Goal: Transaction & Acquisition: Book appointment/travel/reservation

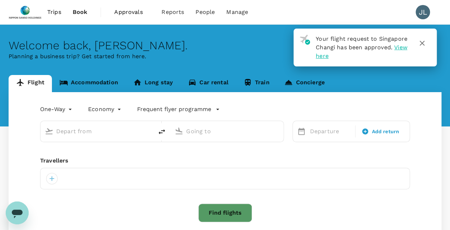
type input "roundtrip"
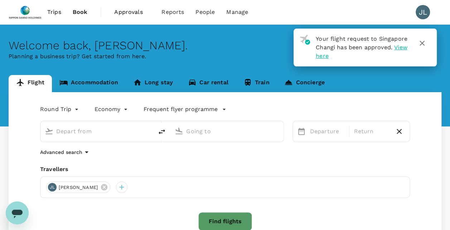
type input "Singapore Changi (SIN)"
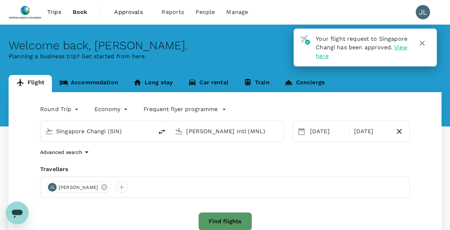
click at [424, 41] on icon "button" at bounding box center [421, 43] width 9 height 9
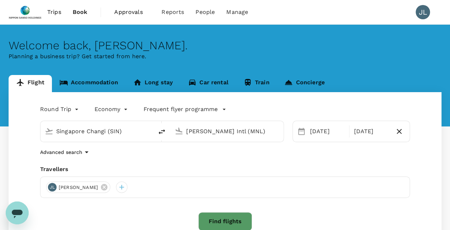
click at [207, 126] on input "[PERSON_NAME] Intl (MNL)" at bounding box center [227, 131] width 82 height 11
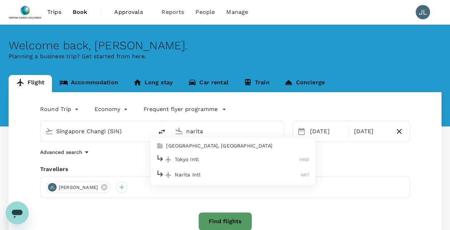
click at [180, 177] on p "Narita Intl" at bounding box center [238, 174] width 126 height 7
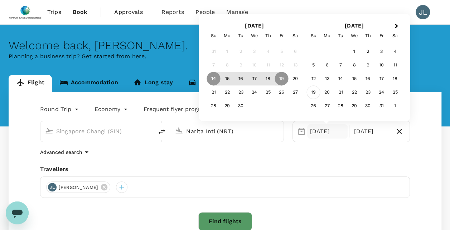
type input "Narita Intl (NRT)"
click at [314, 93] on div "19" at bounding box center [314, 93] width 14 height 14
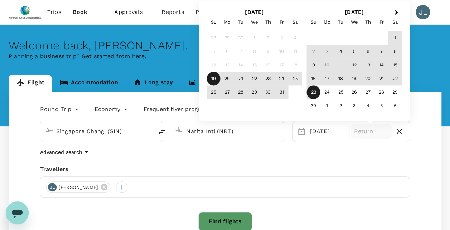
click at [315, 92] on div "23" at bounding box center [314, 93] width 14 height 14
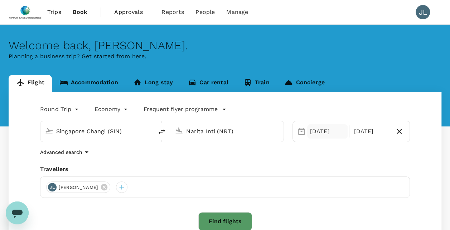
click at [320, 133] on div "[DATE]" at bounding box center [327, 131] width 41 height 14
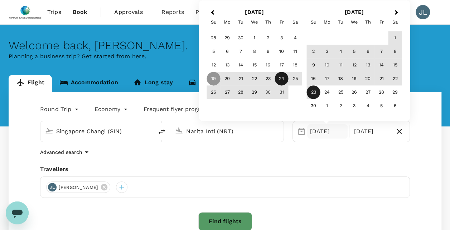
click at [283, 79] on div "24" at bounding box center [282, 79] width 14 height 14
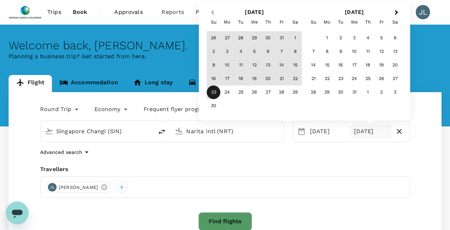
click at [211, 10] on button "Previous Month" at bounding box center [211, 12] width 11 height 11
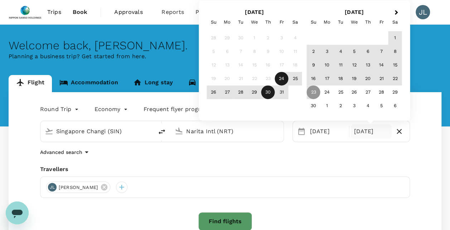
click at [215, 79] on div "19" at bounding box center [214, 79] width 14 height 14
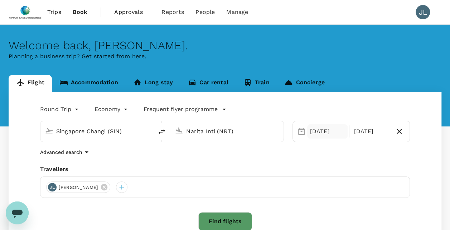
click at [315, 138] on div "[DATE]" at bounding box center [327, 131] width 41 height 14
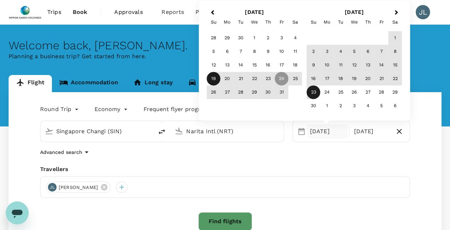
click at [215, 79] on div "19" at bounding box center [214, 79] width 14 height 14
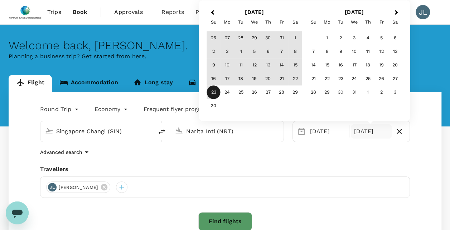
click at [354, 133] on div "[DATE]" at bounding box center [371, 131] width 41 height 14
click at [212, 12] on span "Previous Month" at bounding box center [212, 13] width 0 height 8
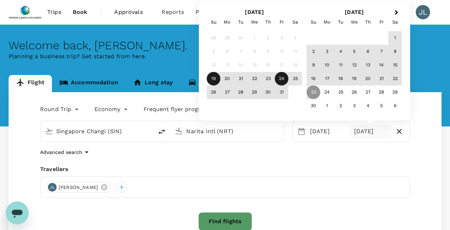
click at [279, 79] on div "24" at bounding box center [282, 79] width 14 height 14
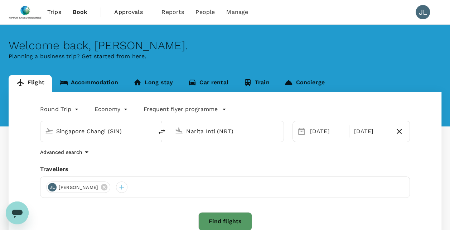
click at [217, 216] on button "Find flights" at bounding box center [225, 221] width 54 height 19
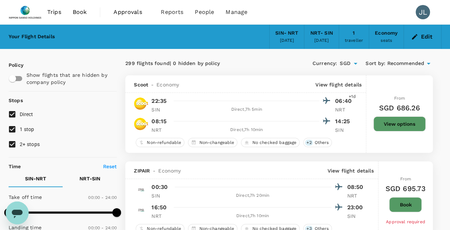
click at [12, 127] on input "1 stop" at bounding box center [12, 129] width 15 height 15
checkbox input "false"
click at [9, 140] on input "2+ stops" at bounding box center [12, 144] width 15 height 15
checkbox input "false"
type input "SGD"
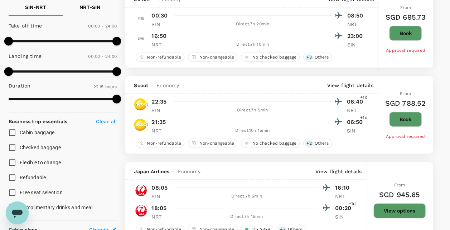
scroll to position [215, 0]
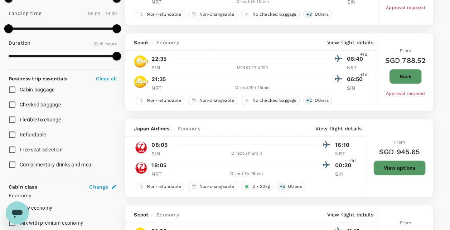
click at [24, 106] on span "Checked baggage" at bounding box center [40, 105] width 41 height 6
click at [20, 106] on input "Checked baggage" at bounding box center [12, 104] width 15 height 15
checkbox input "true"
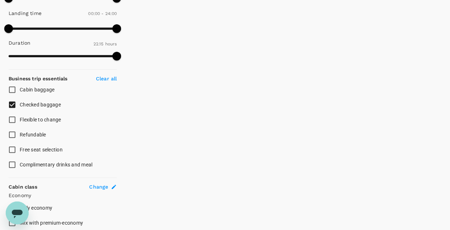
click at [12, 89] on input "Cabin baggage" at bounding box center [12, 89] width 15 height 15
checkbox input "true"
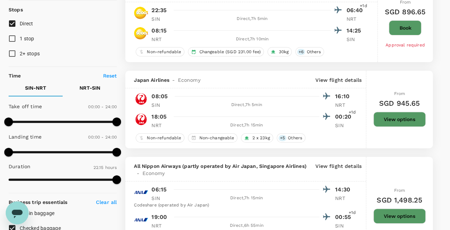
scroll to position [107, 0]
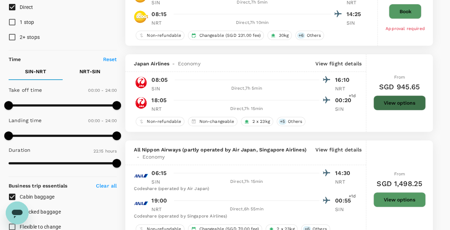
click at [392, 102] on button "View options" at bounding box center [399, 103] width 52 height 15
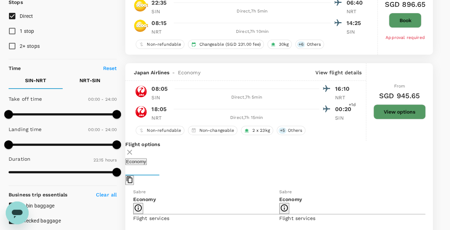
scroll to position [90, 0]
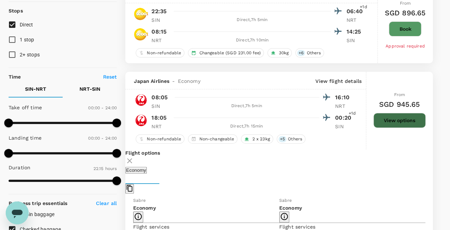
click at [383, 121] on button "View options" at bounding box center [399, 120] width 52 height 15
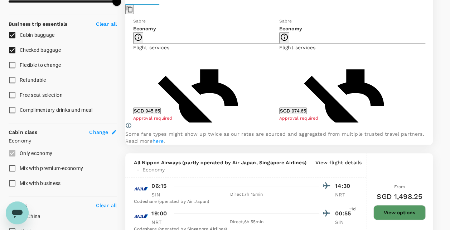
scroll to position [269, 0]
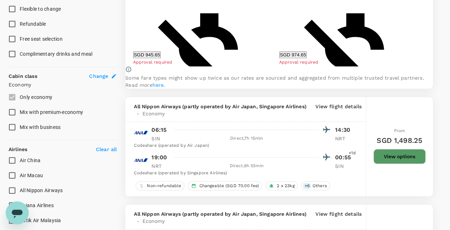
scroll to position [340, 0]
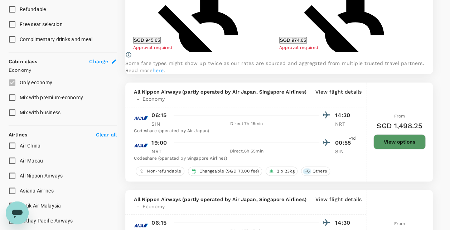
click at [400, 150] on button "View options" at bounding box center [399, 141] width 52 height 15
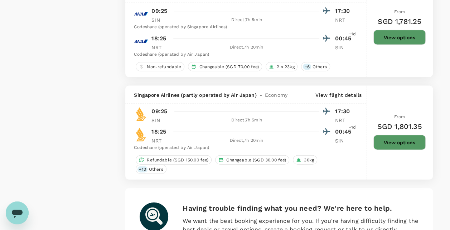
scroll to position [2145, 0]
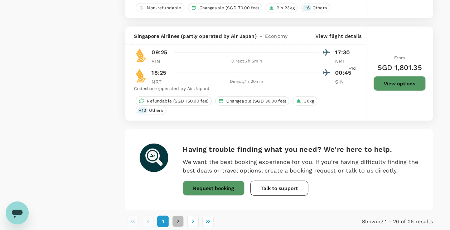
click at [178, 216] on button "2" at bounding box center [177, 221] width 11 height 11
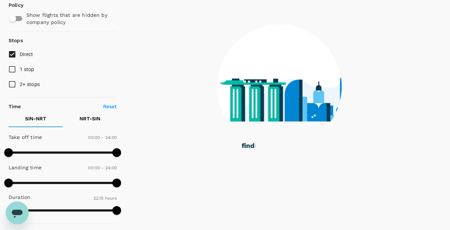
scroll to position [0, 0]
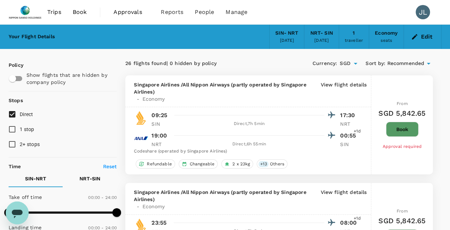
type input "SGD"
click at [422, 62] on span "Recommended" at bounding box center [405, 64] width 37 height 8
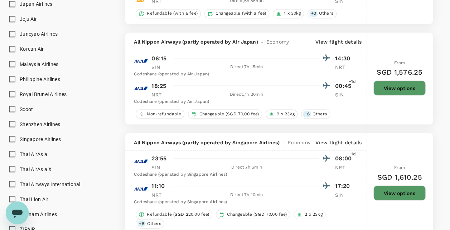
scroll to position [608, 0]
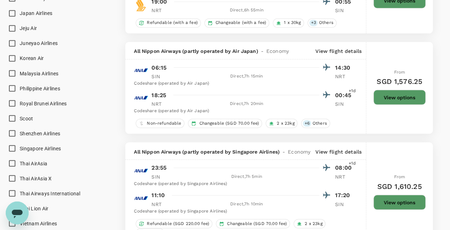
click at [35, 146] on span "Singapore Airlines" at bounding box center [40, 149] width 41 height 6
click at [20, 146] on input "Singapore Airlines" at bounding box center [12, 148] width 15 height 15
checkbox input "true"
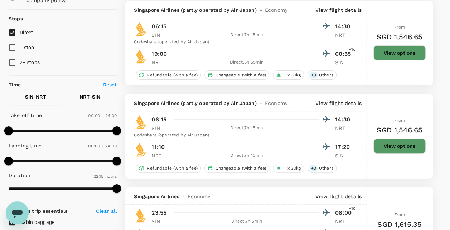
scroll to position [107, 0]
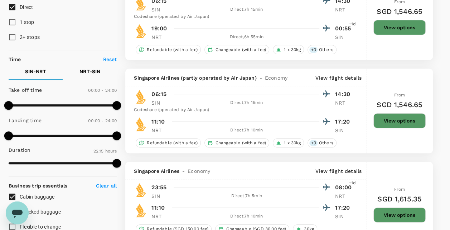
type input "2770"
checkbox input "false"
checkbox input "true"
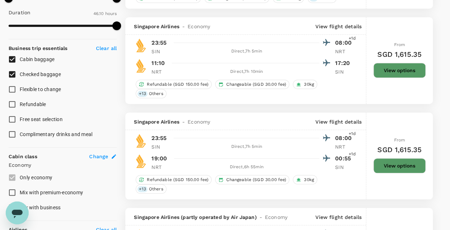
scroll to position [250, 0]
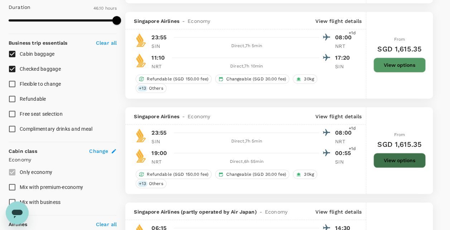
click at [397, 153] on button "View options" at bounding box center [399, 160] width 52 height 15
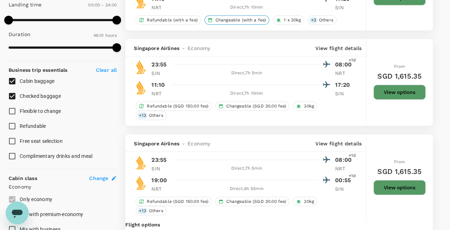
scroll to position [169, 0]
